Goal: Information Seeking & Learning: Find specific fact

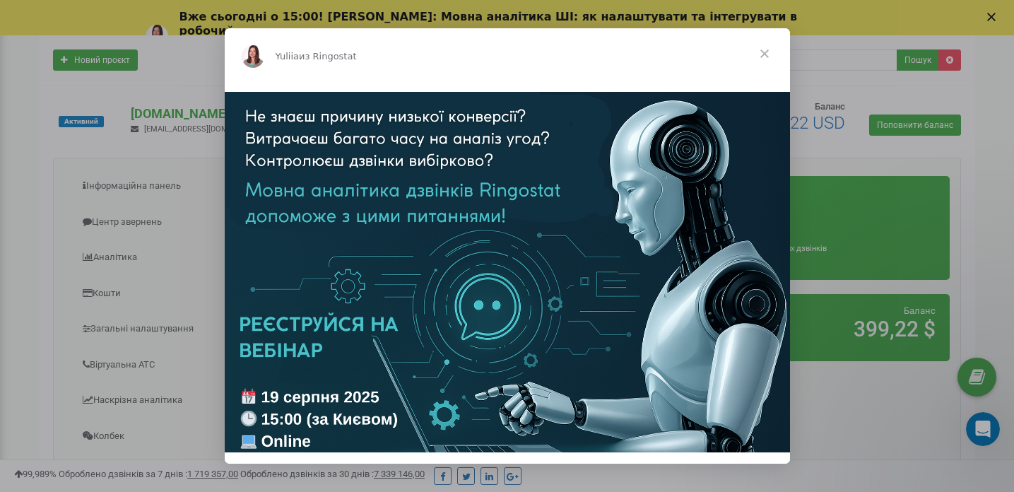
click at [761, 52] on span "Закрыть" at bounding box center [764, 53] width 51 height 51
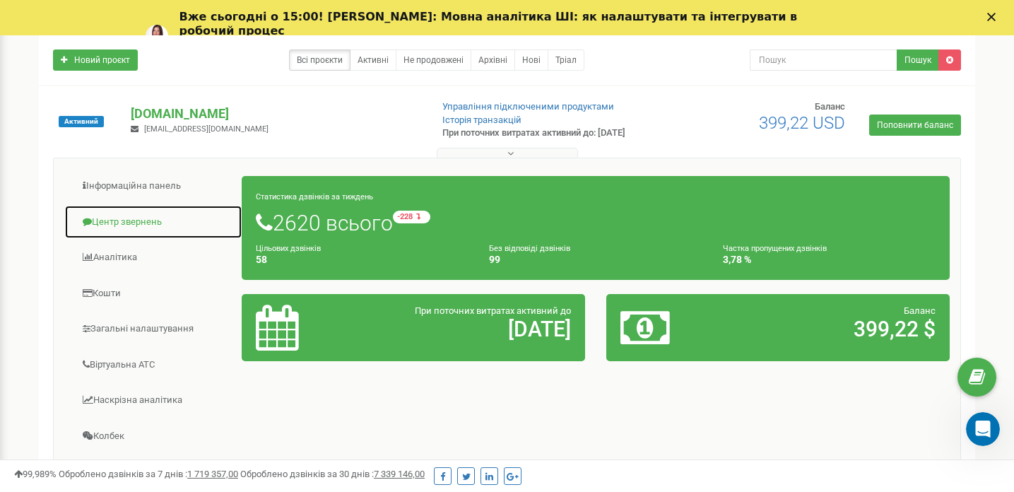
click at [131, 212] on link "Центр звернень" at bounding box center [153, 222] width 178 height 35
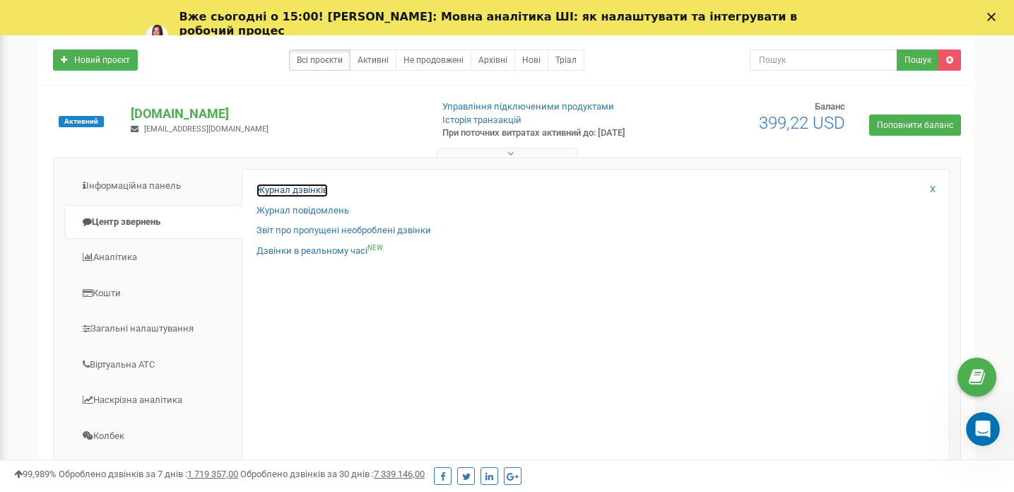
click at [293, 187] on link "Журнал дзвінків" at bounding box center [291, 190] width 71 height 13
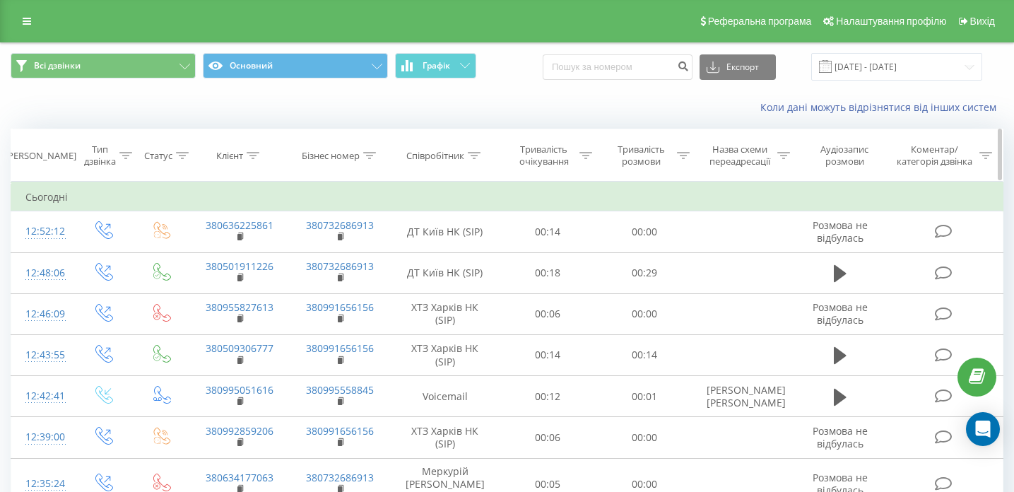
click at [251, 160] on div at bounding box center [253, 156] width 13 height 12
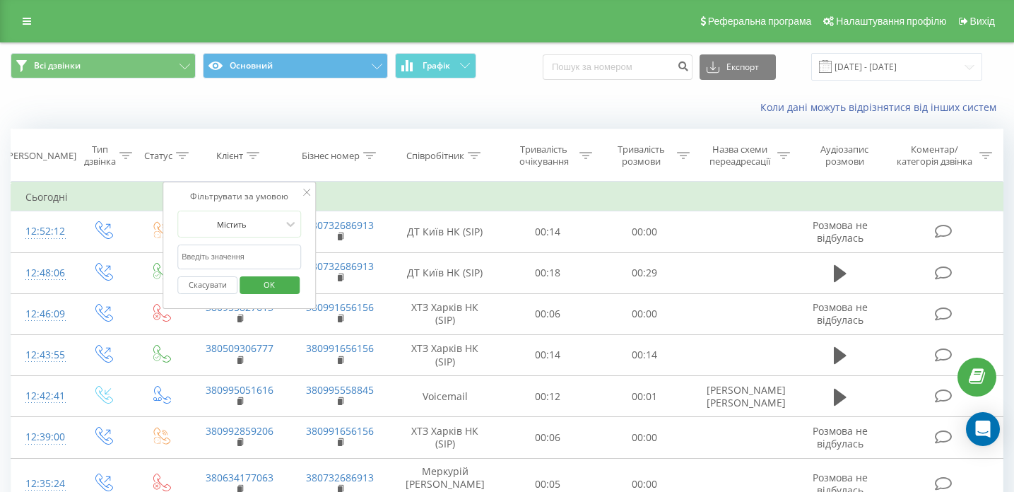
click at [223, 259] on input "text" at bounding box center [239, 256] width 124 height 25
paste input "380661640755"
type input "380661640755"
click button "OK" at bounding box center [269, 285] width 60 height 18
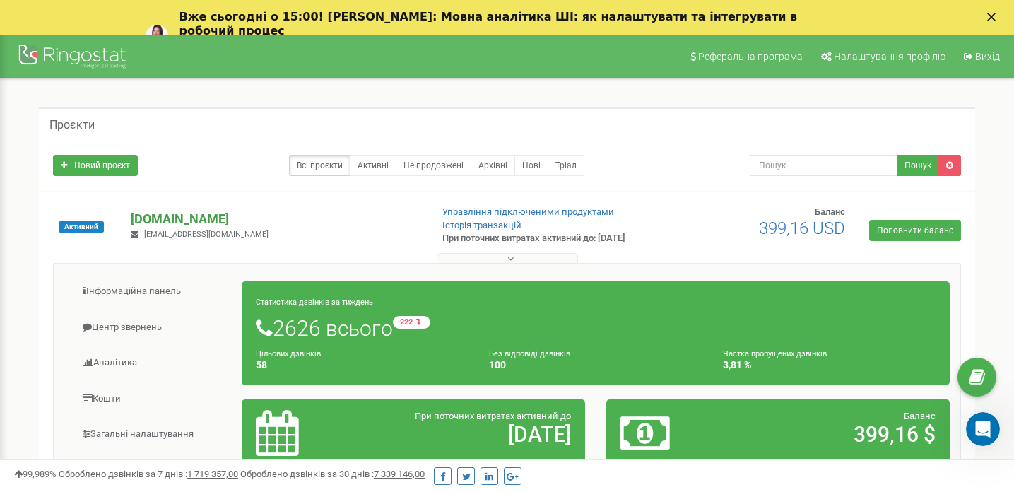
click at [158, 214] on p "[DOMAIN_NAME]" at bounding box center [275, 219] width 288 height 18
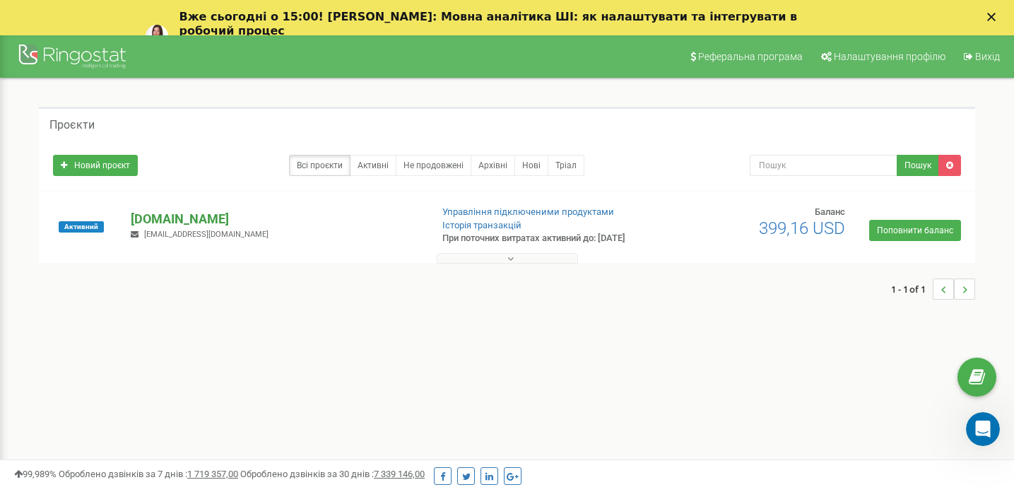
click at [158, 214] on p "[DOMAIN_NAME]" at bounding box center [275, 219] width 288 height 18
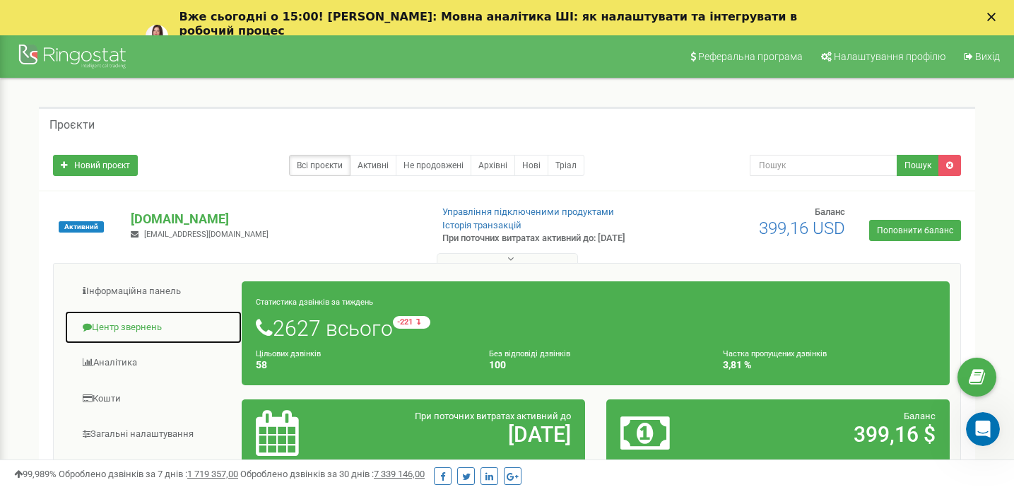
click at [135, 328] on link "Центр звернень" at bounding box center [153, 327] width 178 height 35
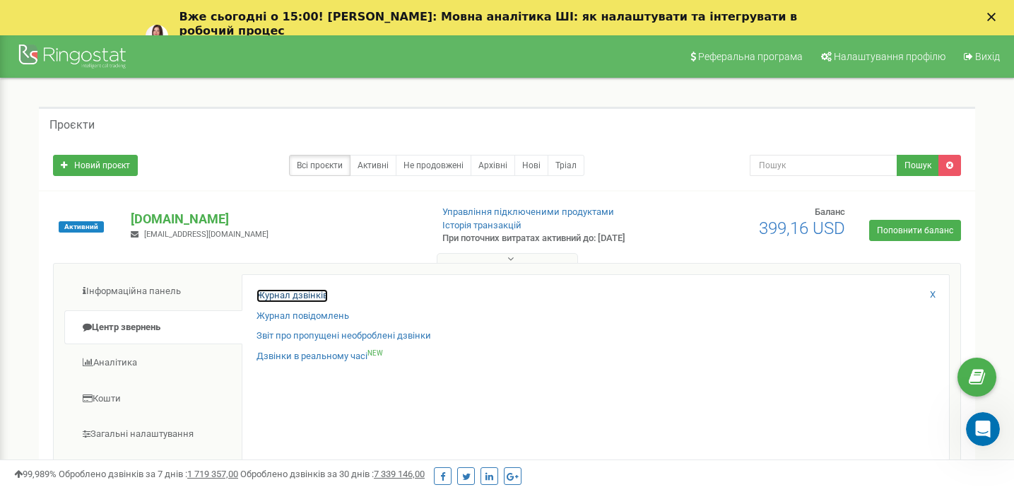
click at [290, 294] on link "Журнал дзвінків" at bounding box center [291, 295] width 71 height 13
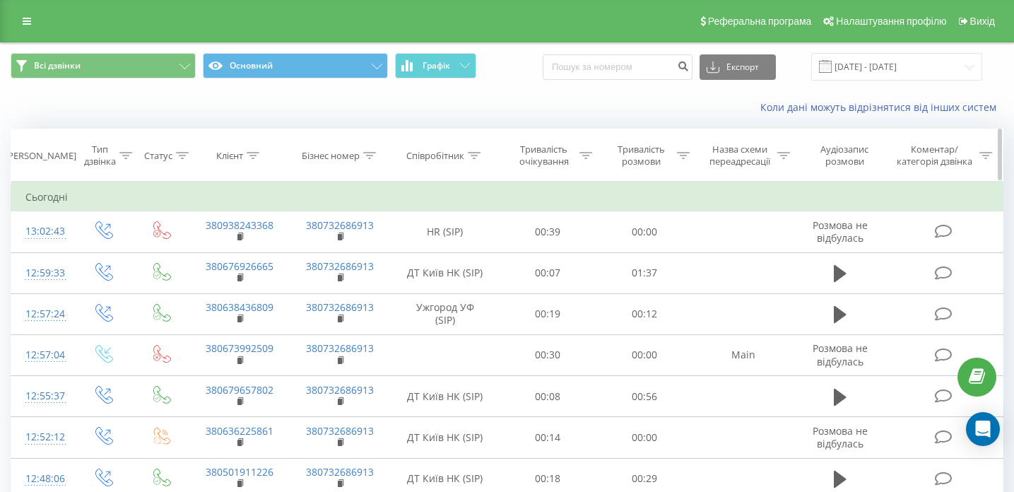
click at [184, 153] on icon at bounding box center [182, 155] width 13 height 7
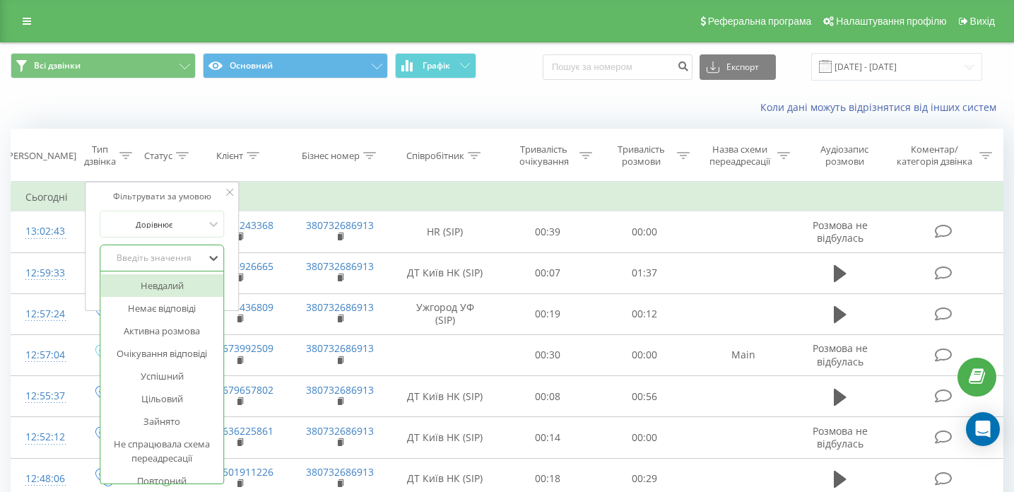
click at [164, 252] on div "Введіть значення" at bounding box center [155, 257] width 100 height 11
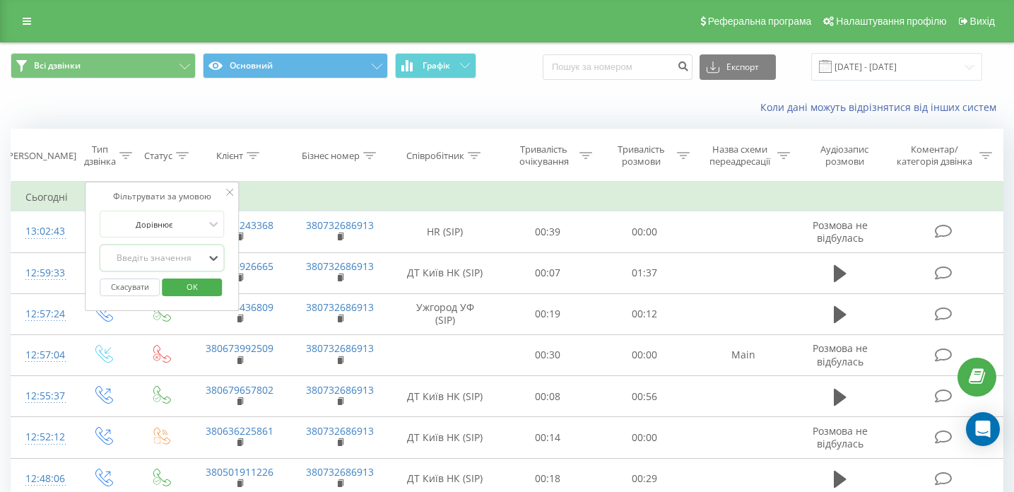
click at [164, 252] on div "Введіть значення" at bounding box center [155, 257] width 100 height 11
click at [179, 259] on div "Введіть значення" at bounding box center [155, 257] width 100 height 11
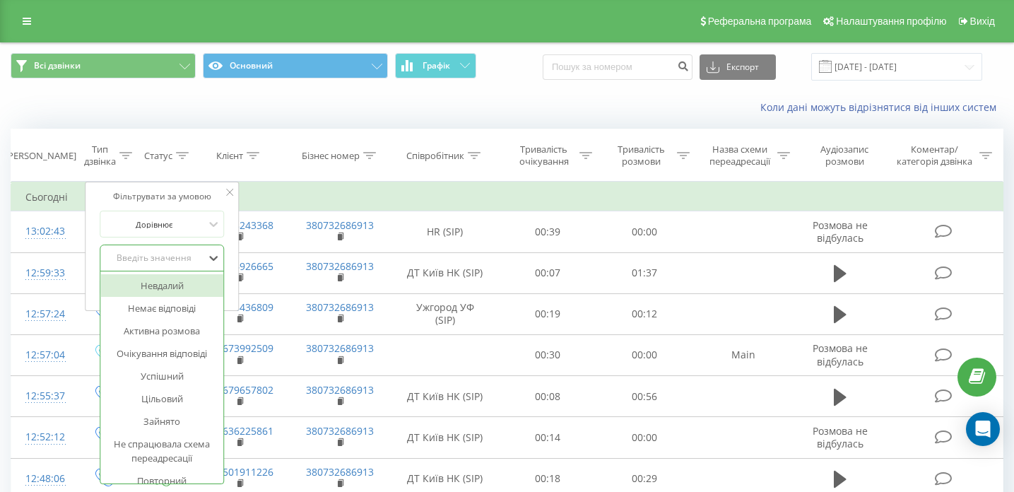
click at [179, 259] on div "Введіть значення" at bounding box center [155, 257] width 100 height 11
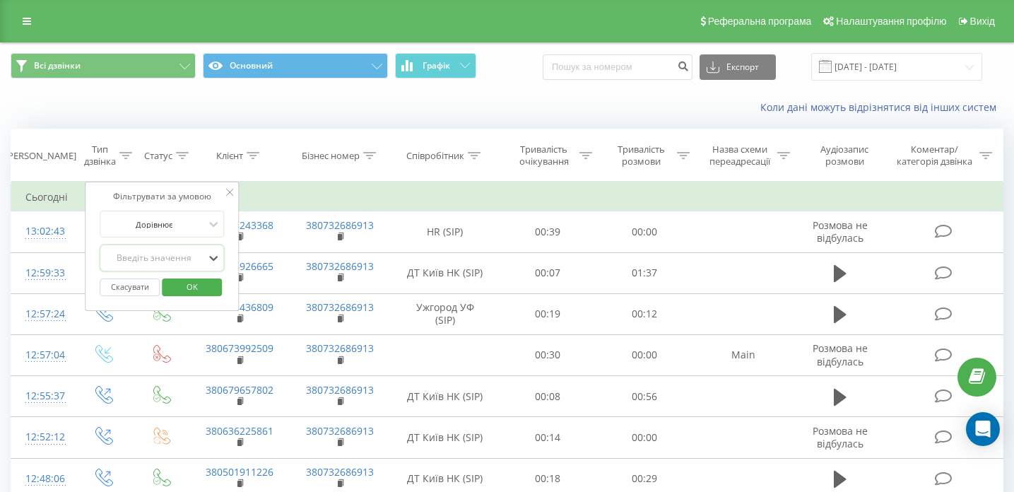
click at [145, 251] on div at bounding box center [155, 257] width 100 height 13
click at [149, 278] on button "Скасувати" at bounding box center [130, 287] width 60 height 18
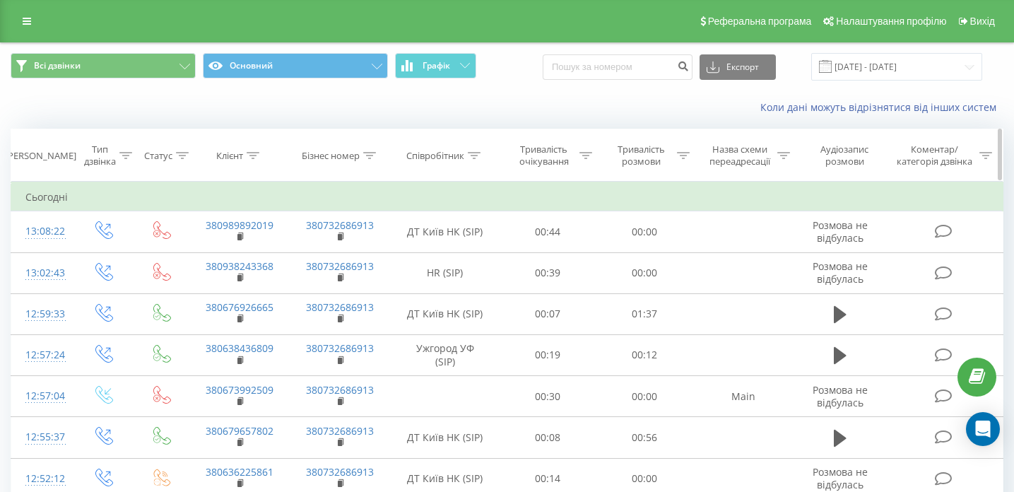
click at [252, 148] on th "Клієнт" at bounding box center [239, 155] width 101 height 52
click at [252, 156] on icon at bounding box center [253, 155] width 13 height 7
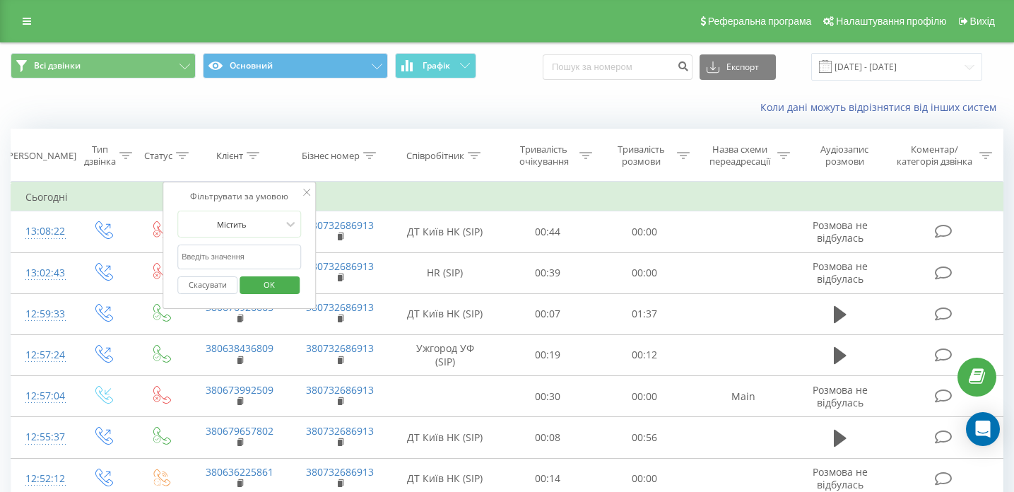
click at [246, 257] on input "text" at bounding box center [239, 256] width 124 height 25
paste input "380661640755"
type input "380661640755"
click at [268, 287] on span "OK" at bounding box center [269, 284] width 40 height 22
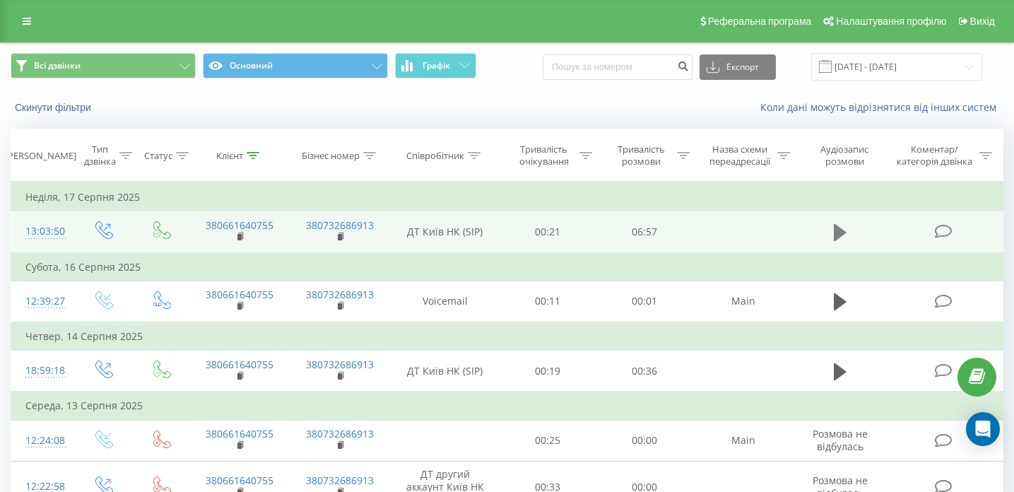
click at [840, 241] on icon at bounding box center [839, 232] width 13 height 20
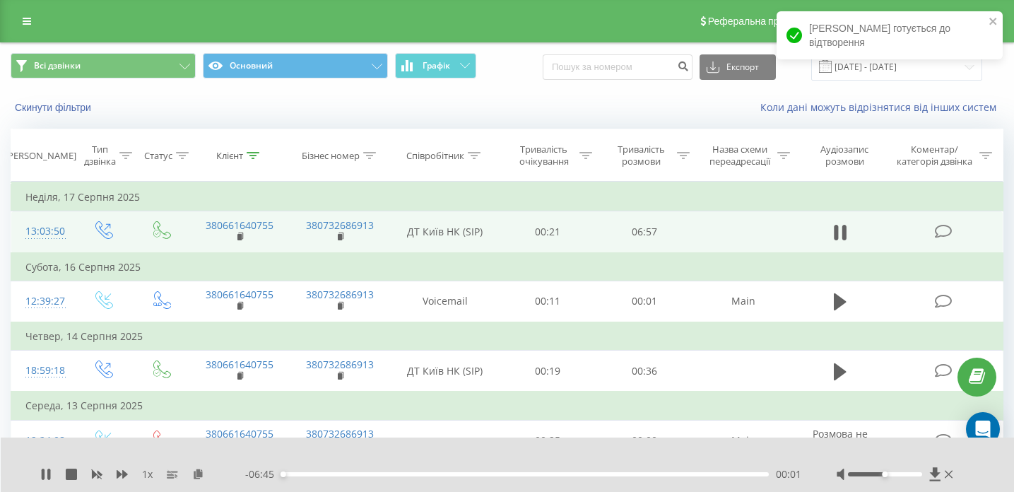
click at [115, 472] on div "1 x" at bounding box center [142, 474] width 205 height 14
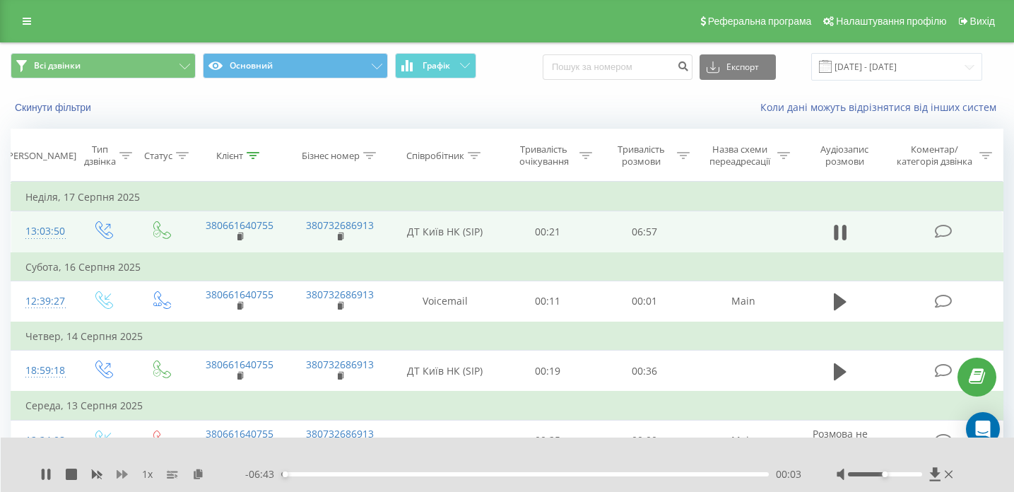
click at [121, 474] on icon at bounding box center [122, 473] width 11 height 11
click at [120, 475] on icon at bounding box center [122, 473] width 11 height 11
click at [153, 477] on span "1.5 x" at bounding box center [151, 474] width 19 height 14
click at [95, 475] on icon at bounding box center [97, 474] width 11 height 8
click at [117, 473] on icon at bounding box center [122, 474] width 11 height 8
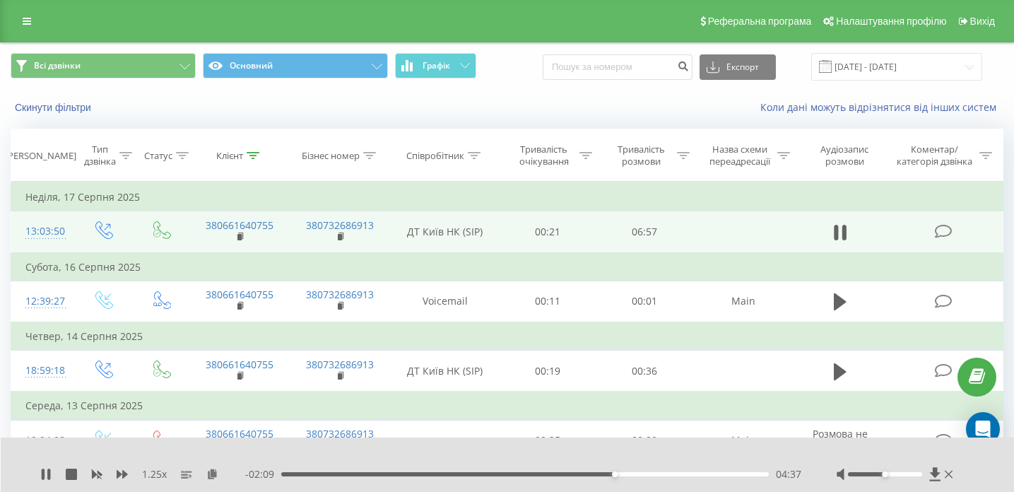
click at [39, 473] on div "1.25 x - 02:09 04:37 04:37" at bounding box center [508, 464] width 1014 height 54
click at [55, 478] on div "1.25 x" at bounding box center [142, 474] width 205 height 14
click at [50, 478] on icon at bounding box center [48, 473] width 3 height 11
